Goal: Information Seeking & Learning: Learn about a topic

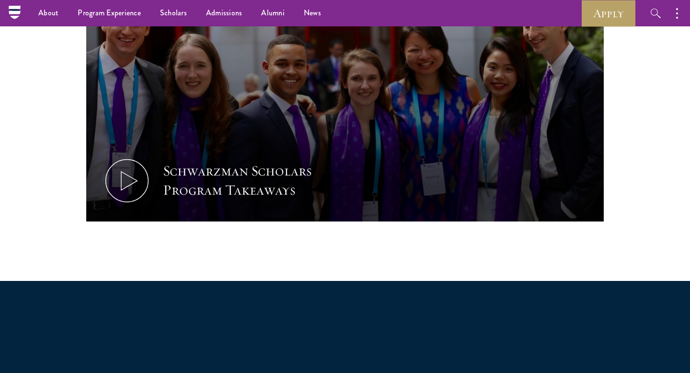
scroll to position [529, 0]
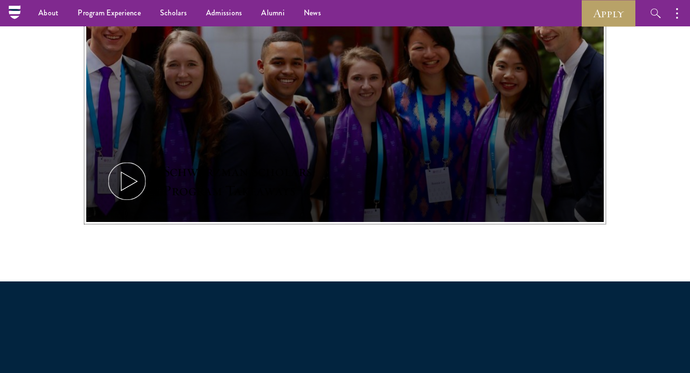
click at [222, 132] on button "Schwarzman Scholars Program Takeaways" at bounding box center [344, 76] width 517 height 291
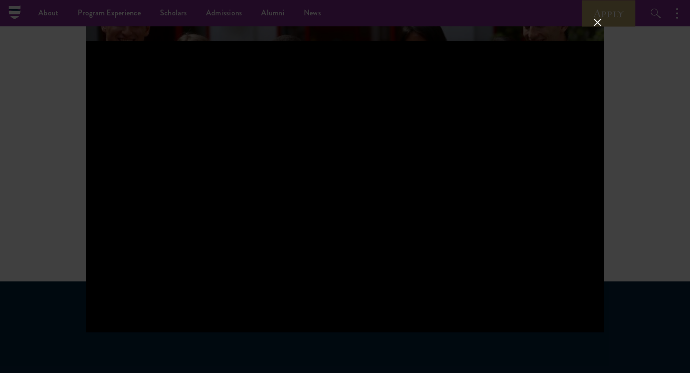
click at [685, 88] on div at bounding box center [345, 186] width 690 height 373
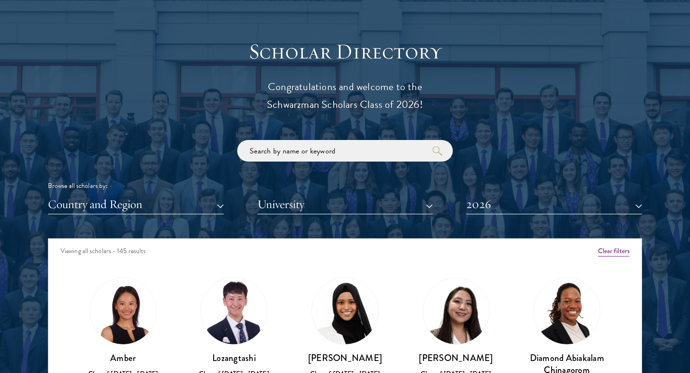
scroll to position [1049, 0]
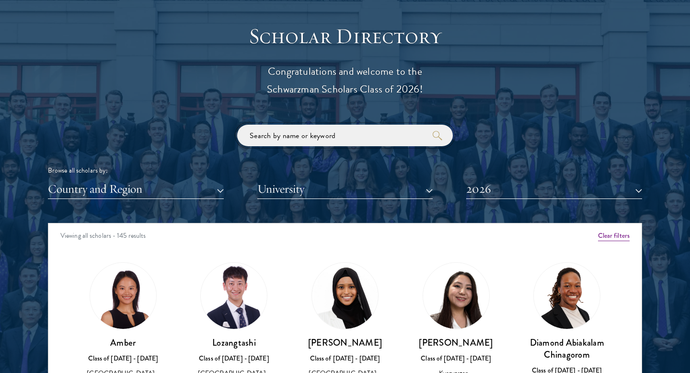
click at [271, 137] on input "search" at bounding box center [345, 136] width 216 height 22
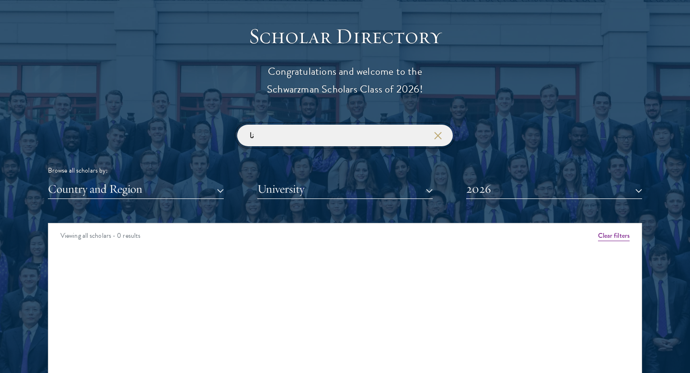
type input "ن"
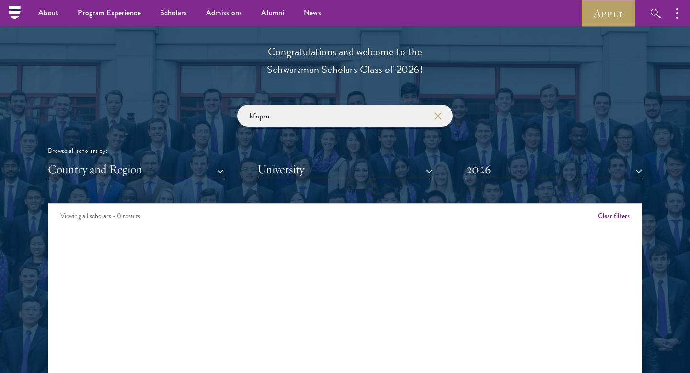
scroll to position [1065, 0]
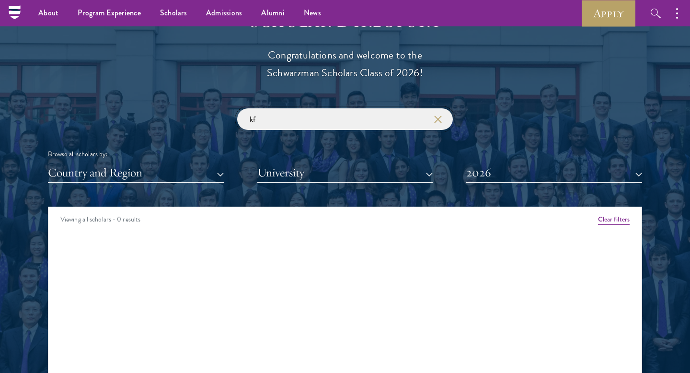
type input "k"
click at [276, 113] on input "[GEOGRAPHIC_DATA]" at bounding box center [345, 119] width 216 height 22
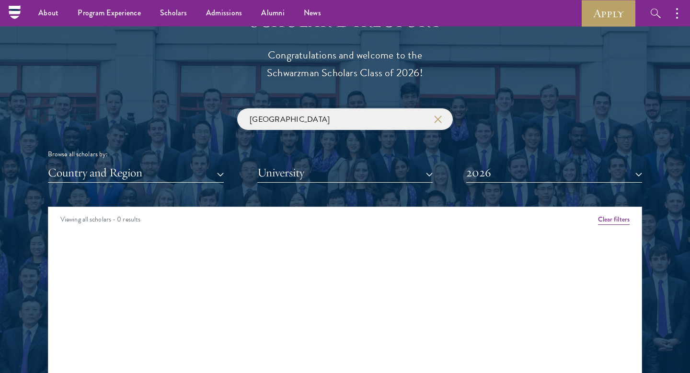
paste input "Saudi A"
click at [286, 124] on input "[GEOGRAPHIC_DATA]" at bounding box center [345, 119] width 216 height 22
type input "S"
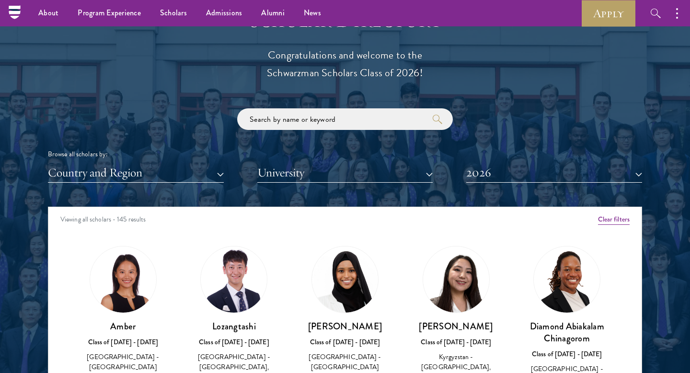
click at [179, 160] on div "Browse all scholars by: Country and Region All Countries and Regions [GEOGRAPHI…" at bounding box center [345, 145] width 594 height 74
click at [179, 178] on button "Country and Region" at bounding box center [136, 173] width 176 height 20
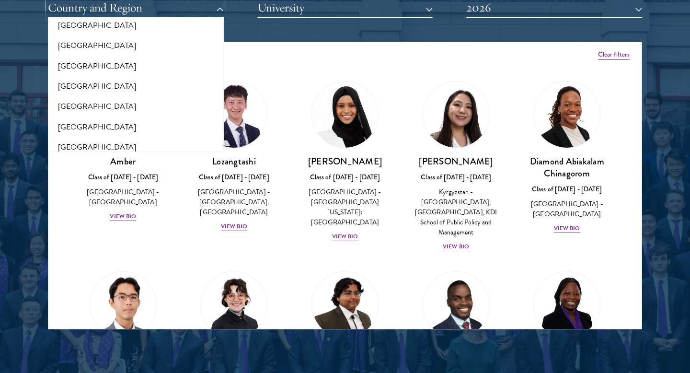
scroll to position [1239, 0]
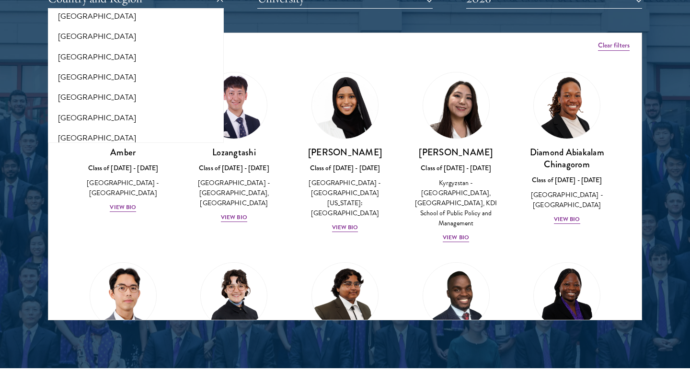
click at [354, 352] on div at bounding box center [345, 76] width 690 height 583
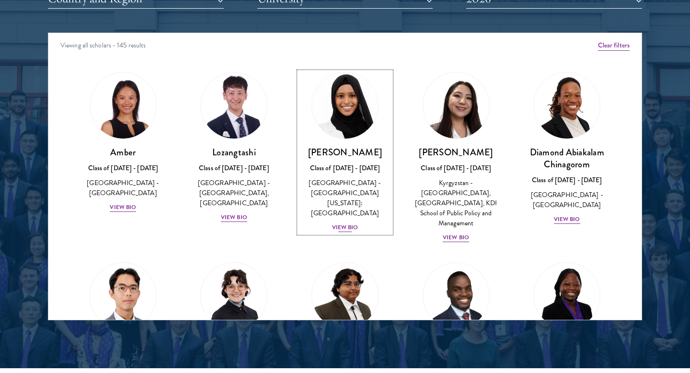
click at [334, 155] on h3 "[PERSON_NAME]" at bounding box center [345, 152] width 92 height 12
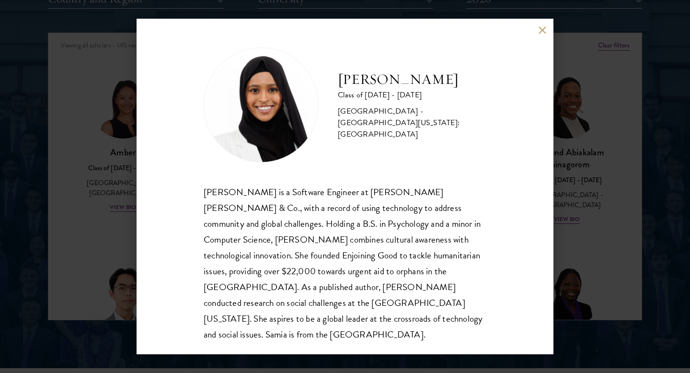
scroll to position [1, 0]
click at [582, 116] on div "[PERSON_NAME] Class of [DATE] - [DATE] [GEOGRAPHIC_DATA] - [GEOGRAPHIC_DATA][US…" at bounding box center [345, 186] width 690 height 373
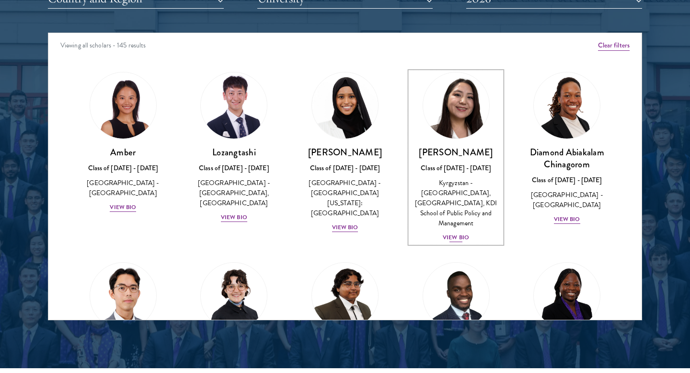
click at [481, 182] on div "Kyrgyzstan - [GEOGRAPHIC_DATA], [GEOGRAPHIC_DATA], KDI School of Public Policy …" at bounding box center [456, 203] width 92 height 50
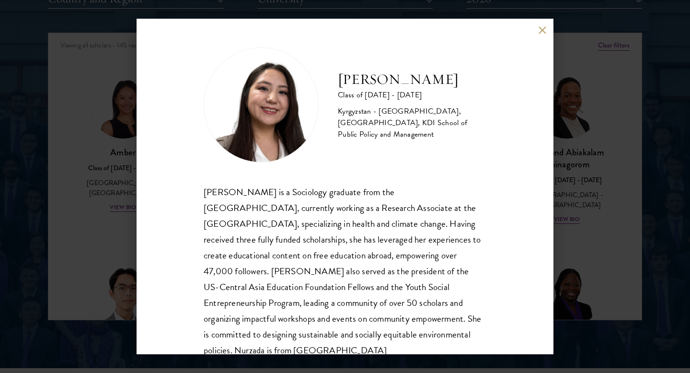
click at [600, 136] on div "Nurzada Abdivalieva Class of [DATE] - [DATE] [GEOGRAPHIC_DATA] - [GEOGRAPHIC_DA…" at bounding box center [345, 186] width 690 height 373
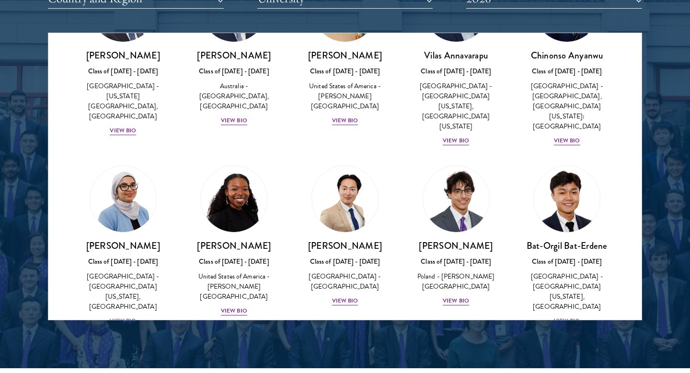
scroll to position [459, 0]
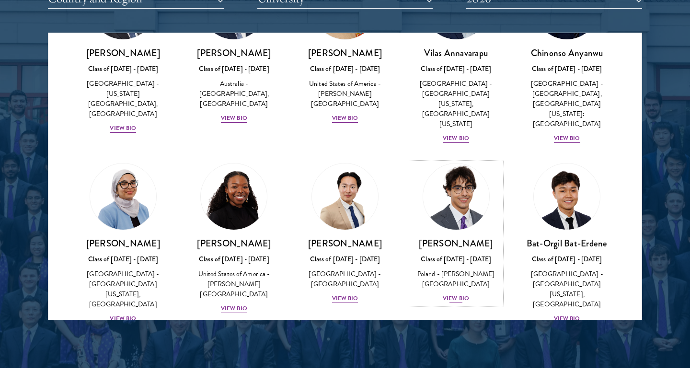
click at [449, 186] on img at bounding box center [456, 196] width 73 height 73
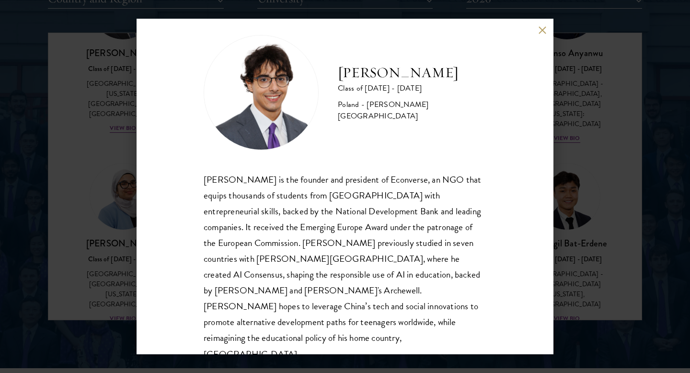
scroll to position [14, 0]
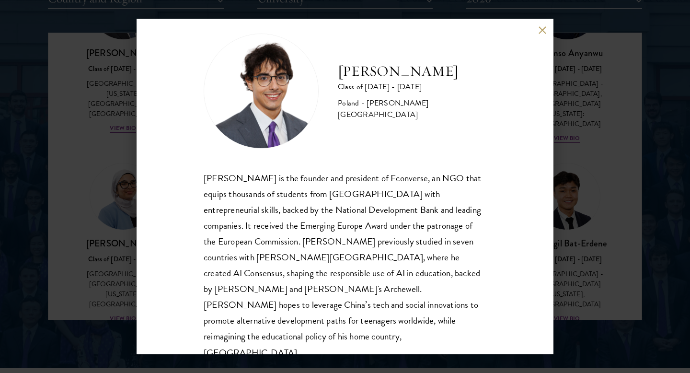
click at [665, 152] on div "[PERSON_NAME] Class of [DATE] - [DATE] [GEOGRAPHIC_DATA] - [PERSON_NAME][GEOGRA…" at bounding box center [345, 186] width 690 height 373
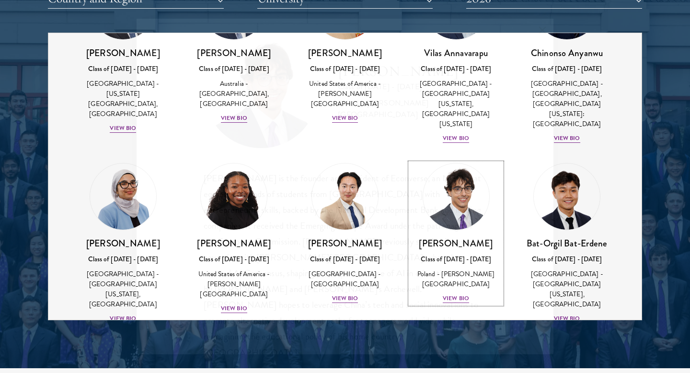
scroll to position [493, 0]
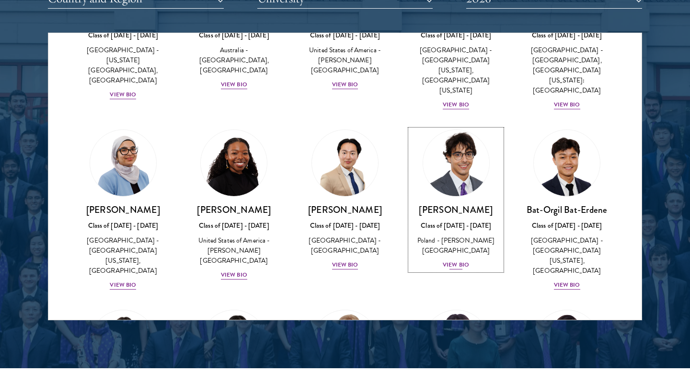
click at [479, 177] on link "[PERSON_NAME] Class of [DATE] - [DATE] [GEOGRAPHIC_DATA] - [PERSON_NAME][GEOGRA…" at bounding box center [456, 199] width 92 height 141
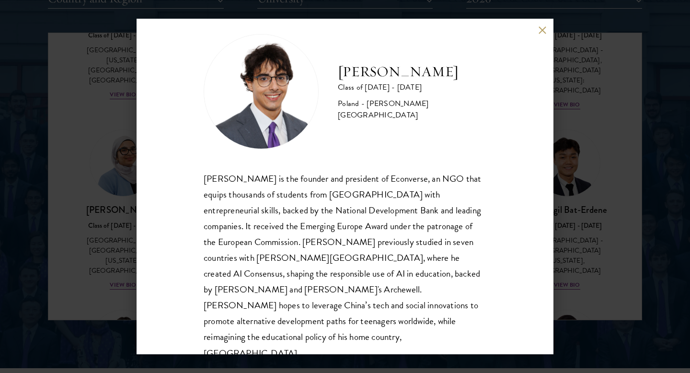
scroll to position [17, 0]
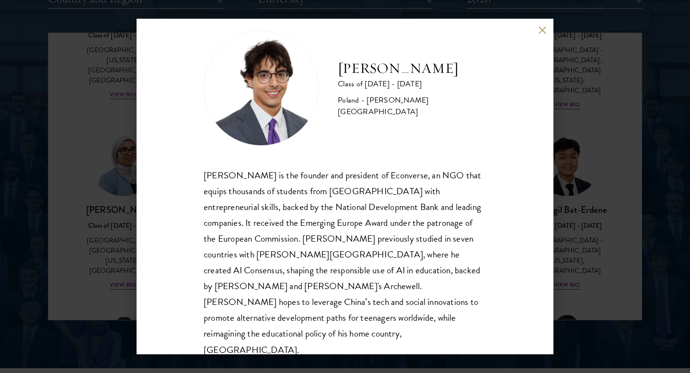
click at [574, 191] on div "[PERSON_NAME] Class of [DATE] - [DATE] [GEOGRAPHIC_DATA] - [PERSON_NAME][GEOGRA…" at bounding box center [345, 186] width 690 height 373
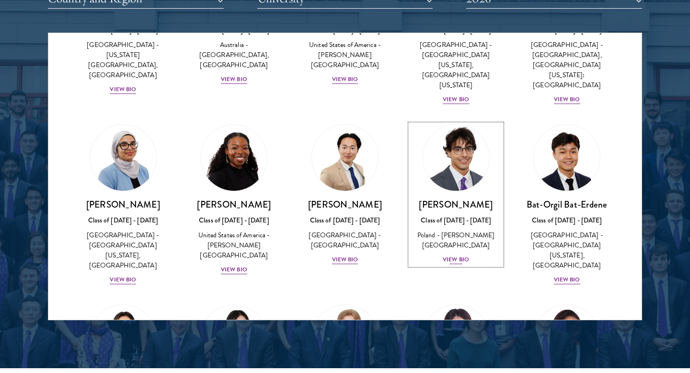
scroll to position [501, 0]
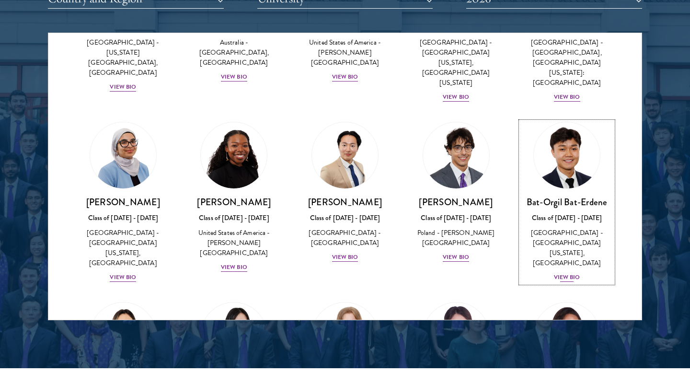
click at [535, 196] on h3 "Bat-Orgil Bat-Erdene" at bounding box center [567, 202] width 92 height 12
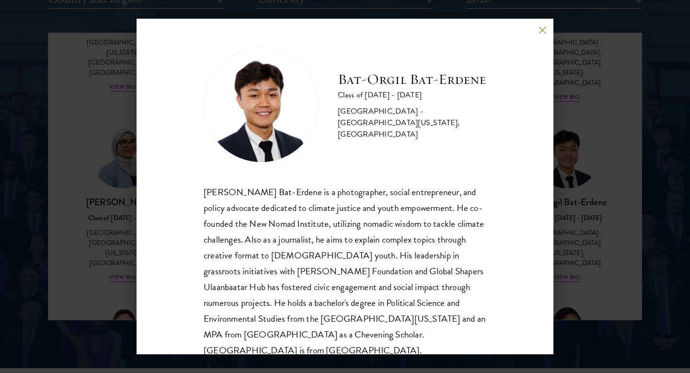
click at [571, 147] on div "[PERSON_NAME] Bat-Erdene Class of [DATE] - [DATE] [GEOGRAPHIC_DATA] - [GEOGRAPH…" at bounding box center [345, 186] width 690 height 373
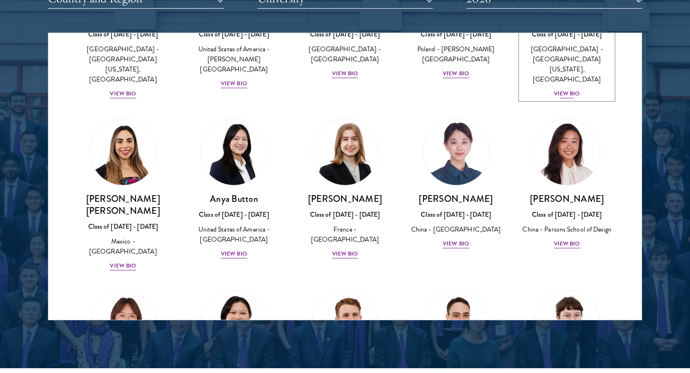
scroll to position [688, 0]
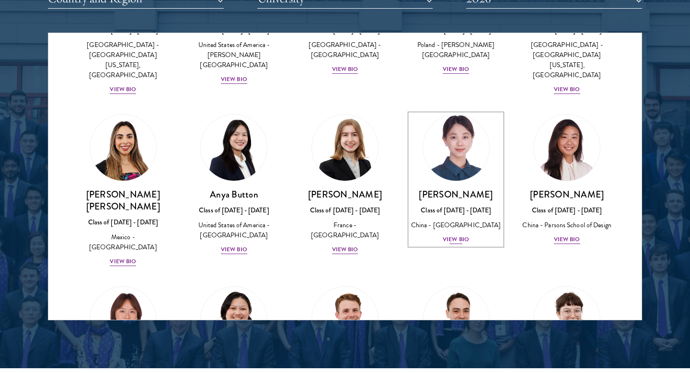
click at [435, 205] on div "Class of [DATE] - [DATE]" at bounding box center [456, 210] width 92 height 10
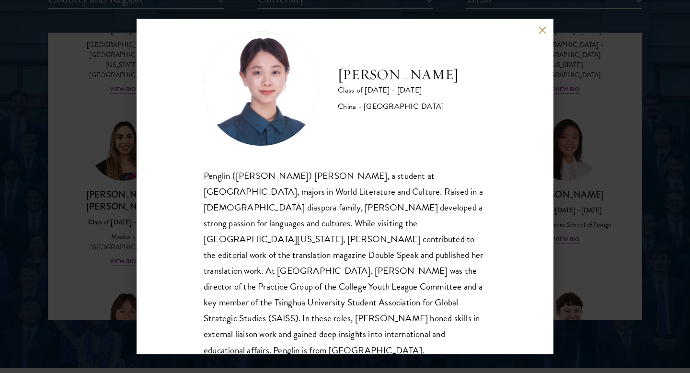
scroll to position [17, 0]
click at [561, 140] on div "[PERSON_NAME] Class of [DATE] - [DATE] [GEOGRAPHIC_DATA] - [GEOGRAPHIC_DATA] Pe…" at bounding box center [345, 186] width 690 height 373
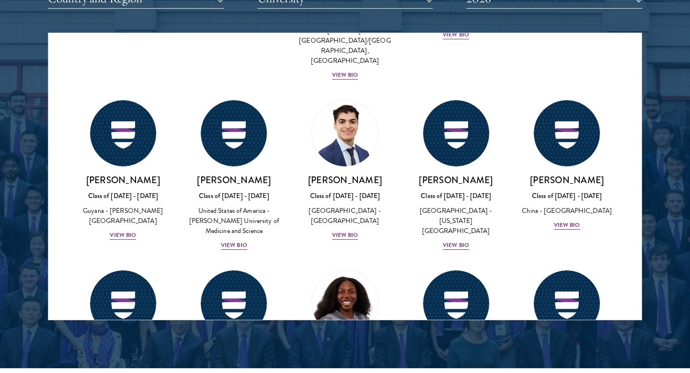
scroll to position [1653, 0]
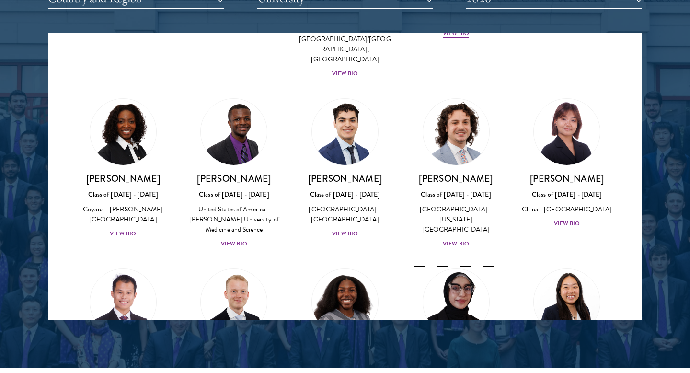
click at [480, 265] on img at bounding box center [456, 301] width 73 height 73
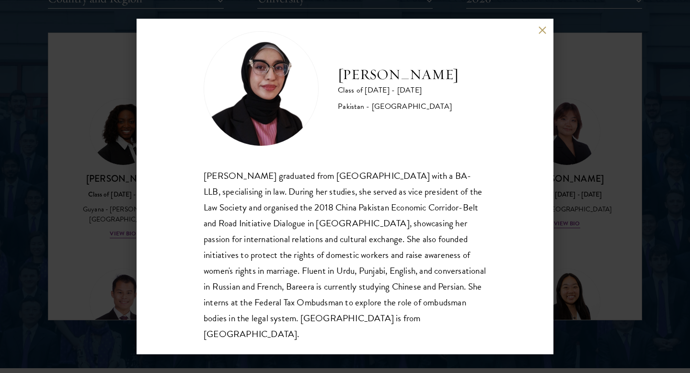
scroll to position [17, 0]
click at [565, 146] on div "Bree Javed Class of [DATE] - [DATE] [GEOGRAPHIC_DATA] - [GEOGRAPHIC_DATA] [PERS…" at bounding box center [345, 186] width 690 height 373
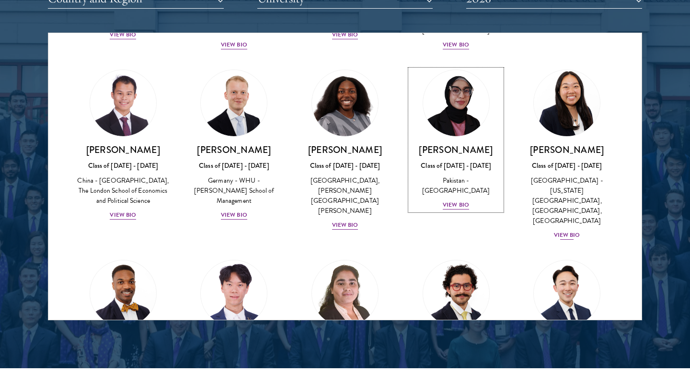
scroll to position [1852, 0]
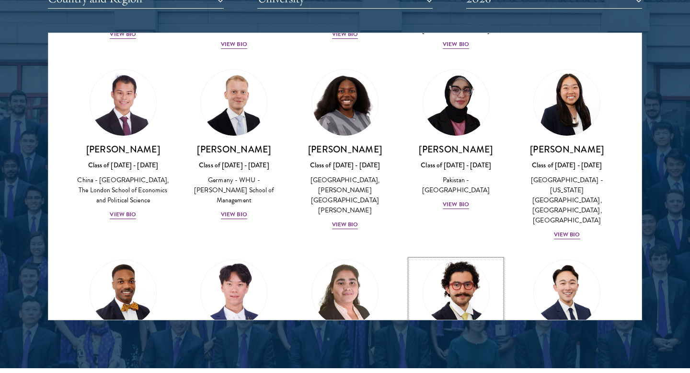
click at [449, 256] on img at bounding box center [456, 292] width 73 height 73
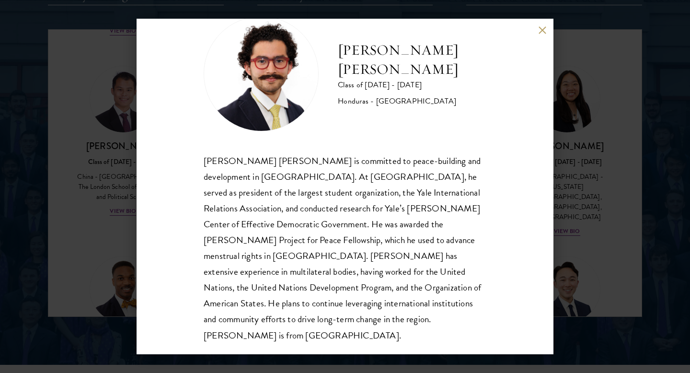
scroll to position [1249, 0]
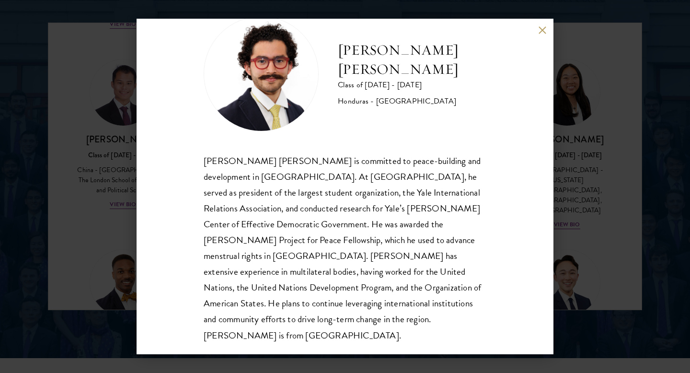
click at [650, 164] on div "[PERSON_NAME] [PERSON_NAME] Class of [DATE] - [DATE] [GEOGRAPHIC_DATA] - [GEOGR…" at bounding box center [345, 186] width 690 height 373
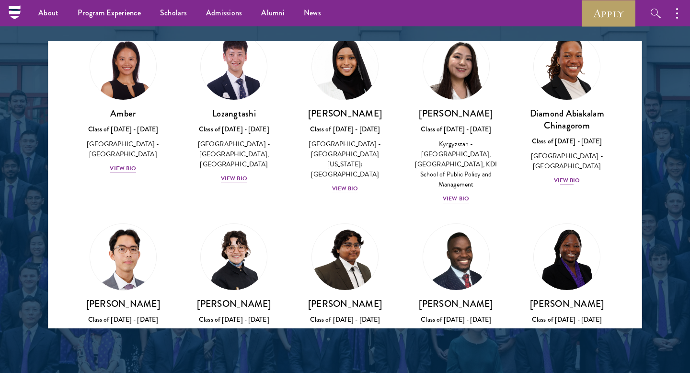
scroll to position [46, 0]
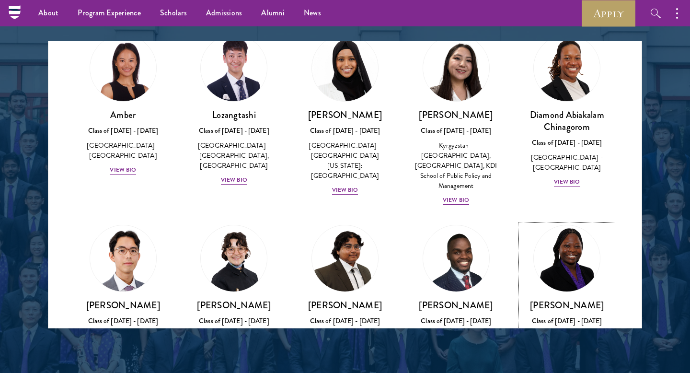
click at [554, 271] on img at bounding box center [566, 258] width 73 height 73
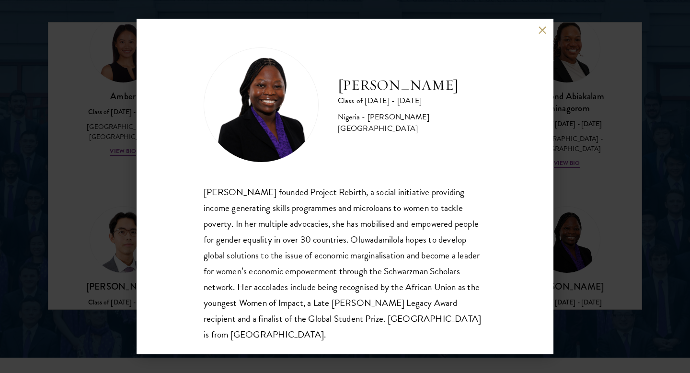
scroll to position [1, 0]
click at [601, 195] on div "[PERSON_NAME] Class of [DATE] - [DATE] [GEOGRAPHIC_DATA] - [PERSON_NAME][GEOGRA…" at bounding box center [345, 186] width 690 height 373
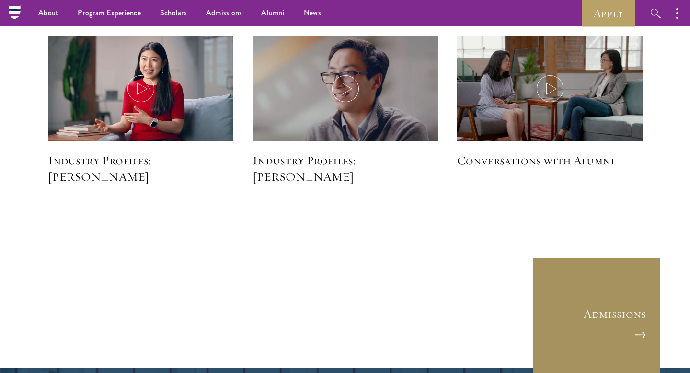
scroll to position [2413, 0]
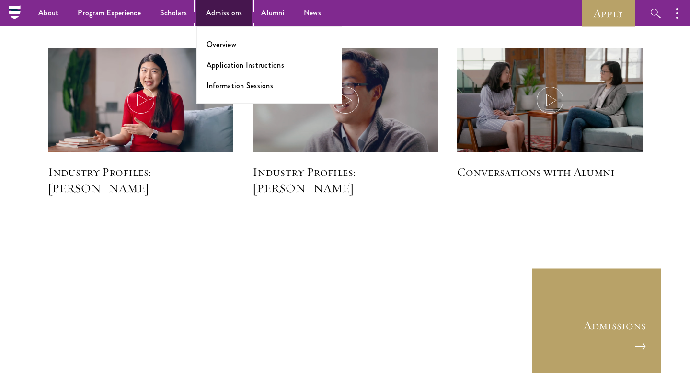
click at [221, 17] on link "Admissions" at bounding box center [224, 13] width 56 height 26
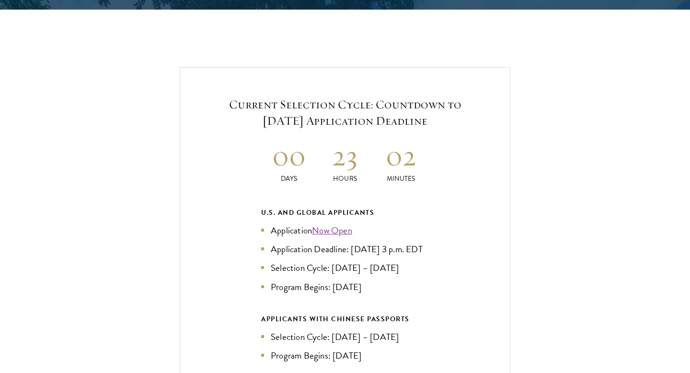
scroll to position [2048, 0]
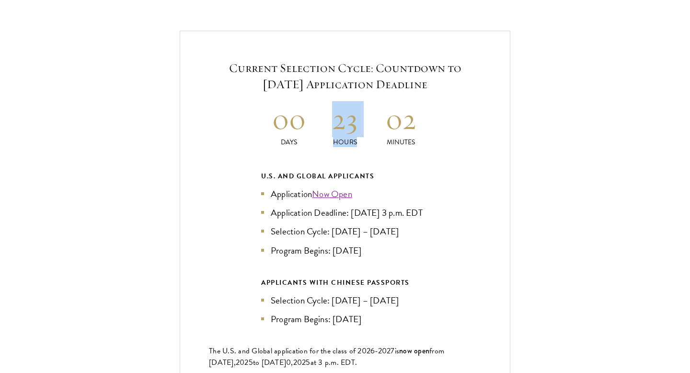
drag, startPoint x: 355, startPoint y: 106, endPoint x: 417, endPoint y: 103, distance: 62.8
click at [417, 103] on div "00 Days 23 Hours 02 Minutes" at bounding box center [345, 124] width 168 height 46
click at [417, 103] on h2 "02" at bounding box center [401, 119] width 56 height 36
drag, startPoint x: 408, startPoint y: 103, endPoint x: 383, endPoint y: 100, distance: 25.1
click at [383, 101] on h2 "02" at bounding box center [401, 119] width 56 height 36
